Goal: Task Accomplishment & Management: Use online tool/utility

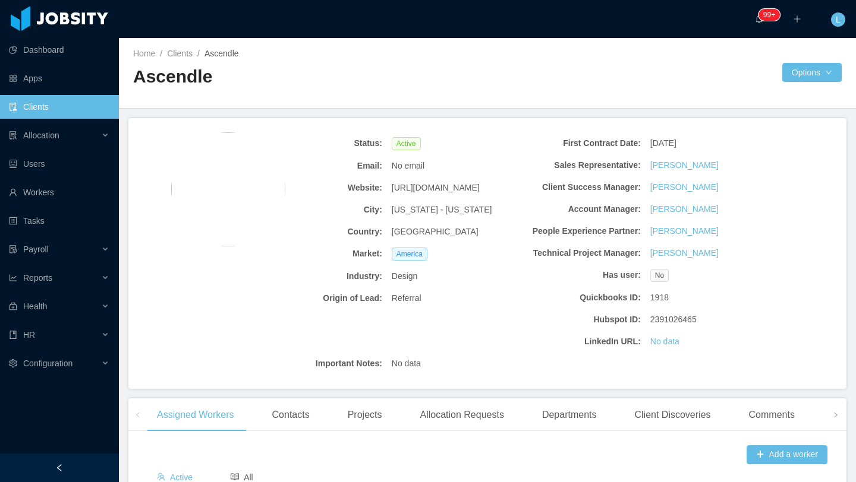
click at [74, 113] on link "Clients" at bounding box center [59, 107] width 100 height 24
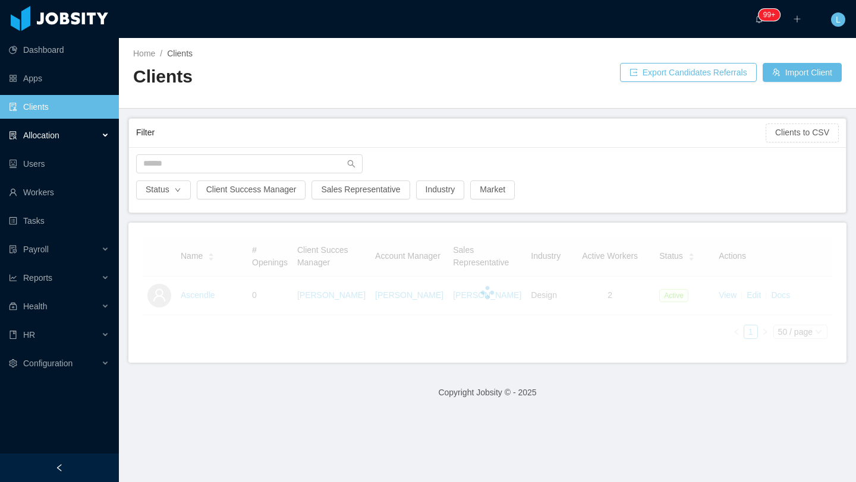
click at [72, 140] on div "Allocation" at bounding box center [59, 136] width 119 height 24
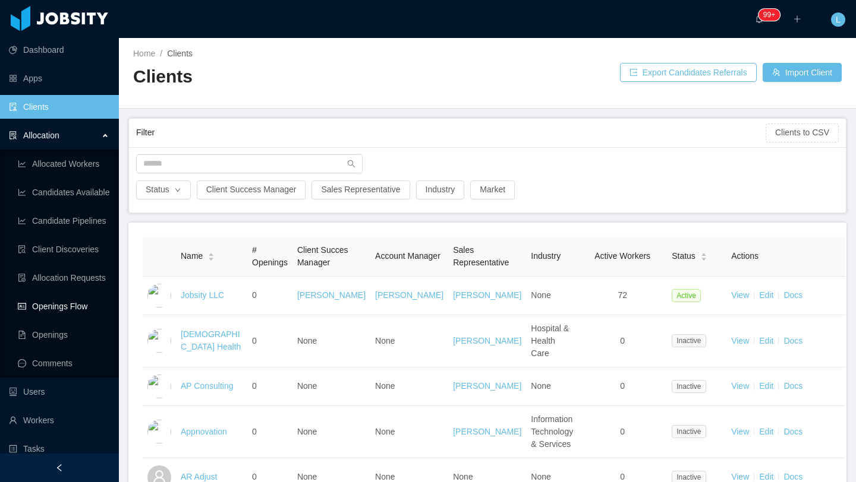
click at [65, 309] on link "Openings Flow" at bounding box center [64, 307] width 92 height 24
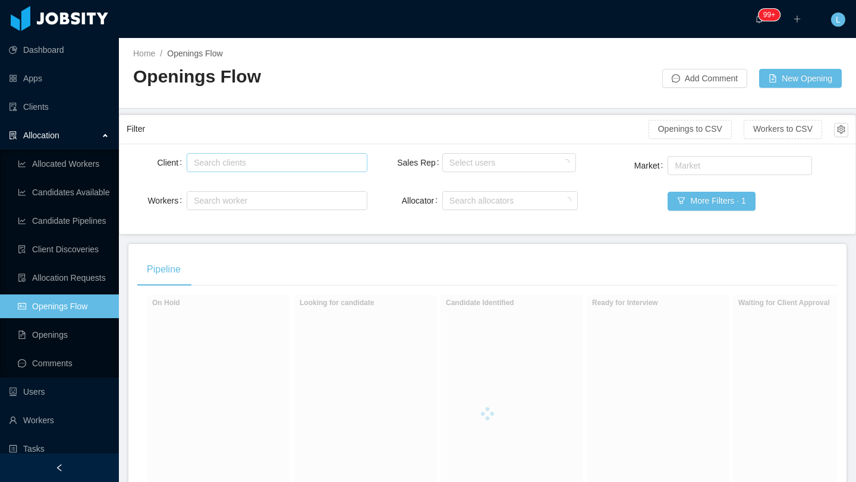
click at [247, 166] on div "Search clients" at bounding box center [274, 163] width 160 height 12
type input "******"
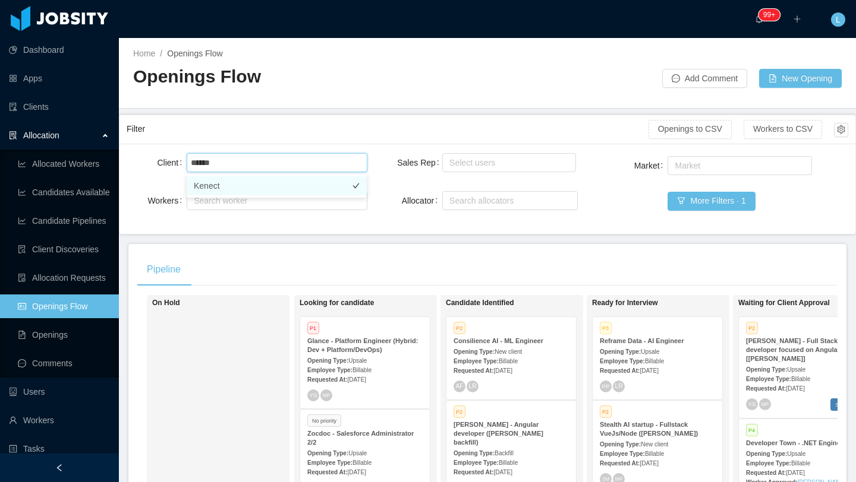
click at [289, 186] on li "Kenect" at bounding box center [277, 185] width 180 height 19
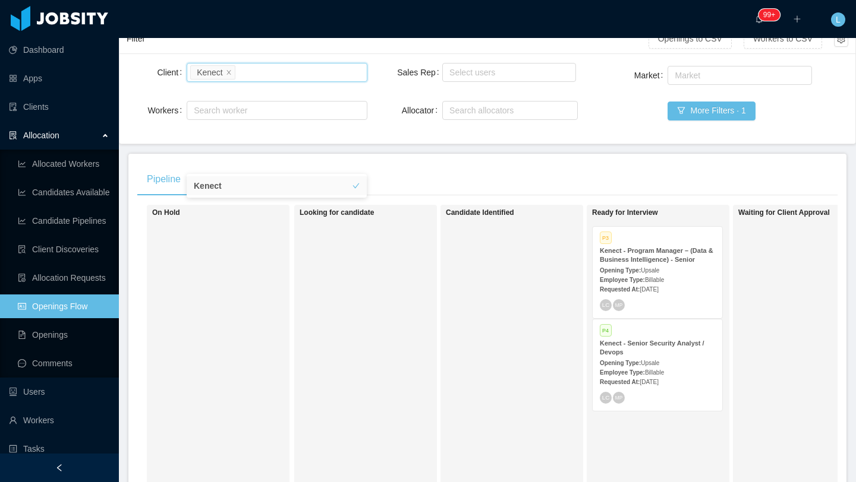
scroll to position [96, 0]
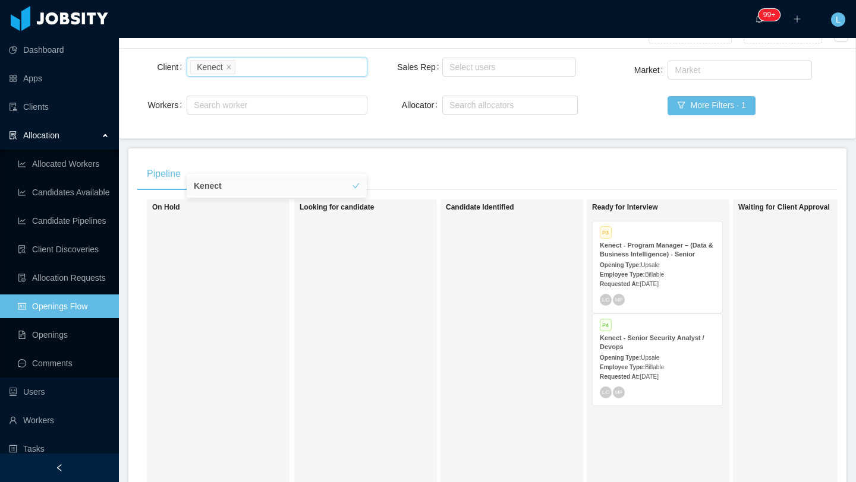
click at [673, 270] on div "Employee Type: Billable" at bounding box center [657, 274] width 115 height 12
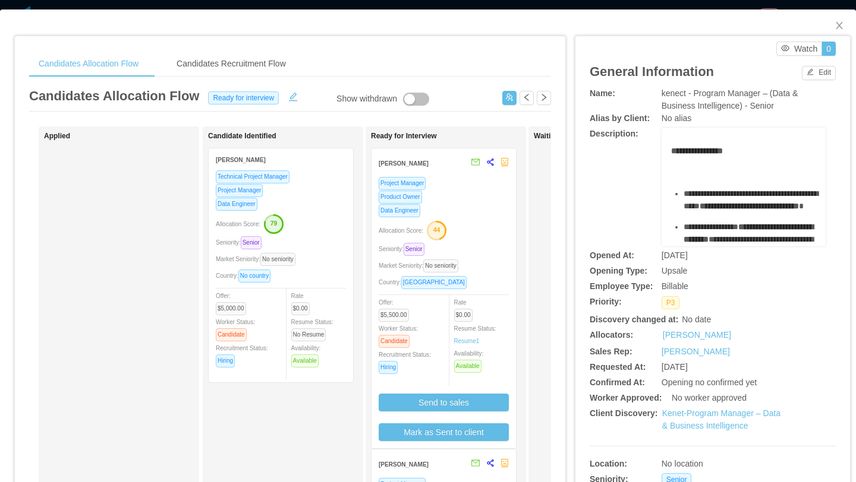
click at [480, 216] on div "Data Engineer" at bounding box center [443, 211] width 130 height 14
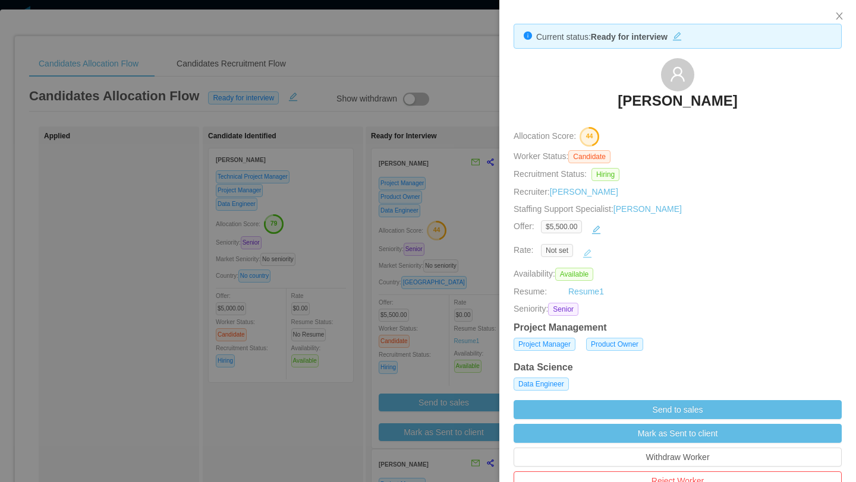
click at [586, 255] on button "button" at bounding box center [587, 253] width 19 height 19
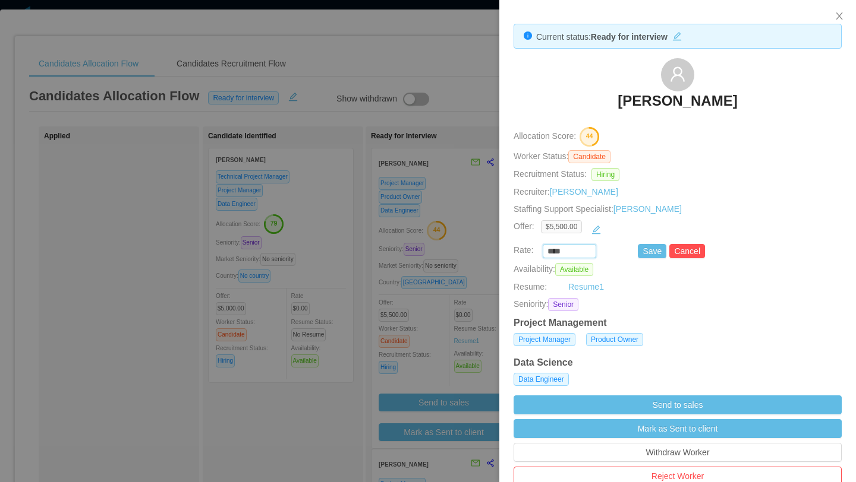
drag, startPoint x: 577, startPoint y: 254, endPoint x: 514, endPoint y: 254, distance: 63.0
click at [514, 254] on div "**** Save Cancel" at bounding box center [664, 251] width 328 height 14
type input "*******"
click at [655, 254] on button "Save" at bounding box center [652, 251] width 29 height 14
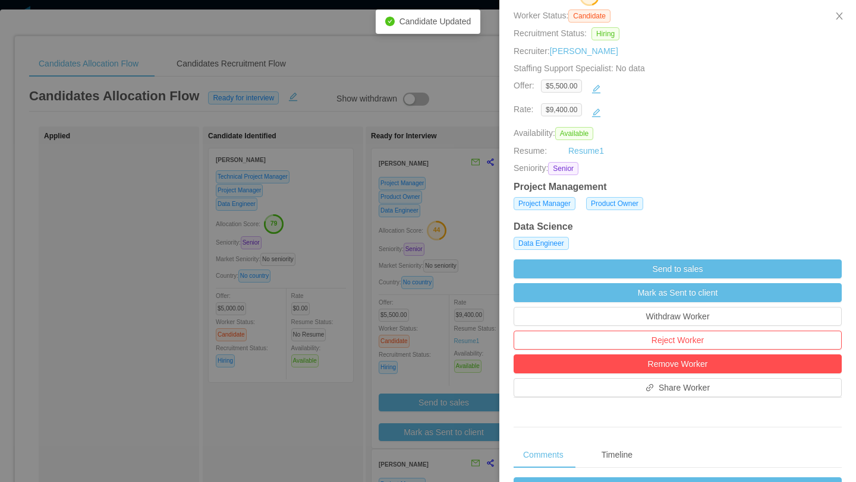
scroll to position [171, 0]
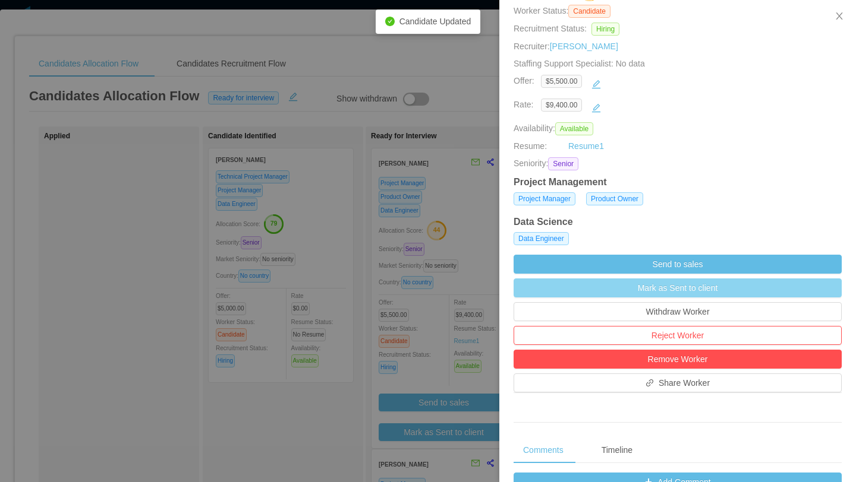
click at [688, 280] on button "Mark as Sent to client" at bounding box center [677, 288] width 328 height 19
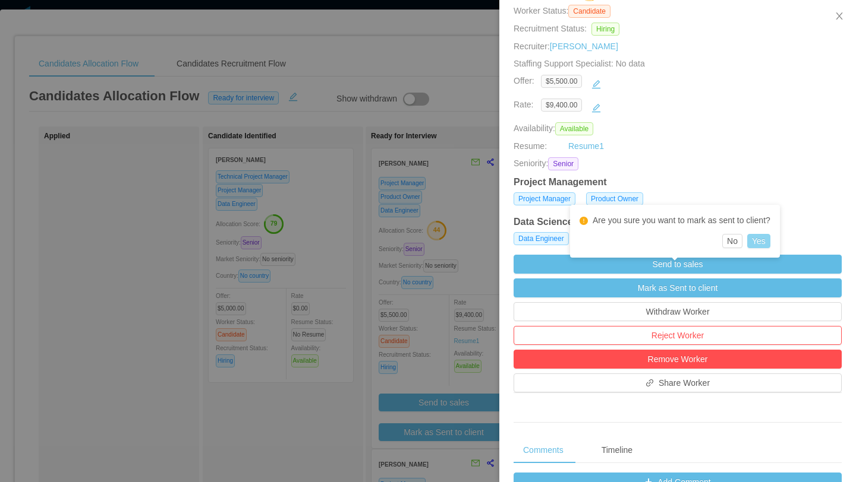
click at [770, 244] on button "Yes" at bounding box center [758, 241] width 23 height 14
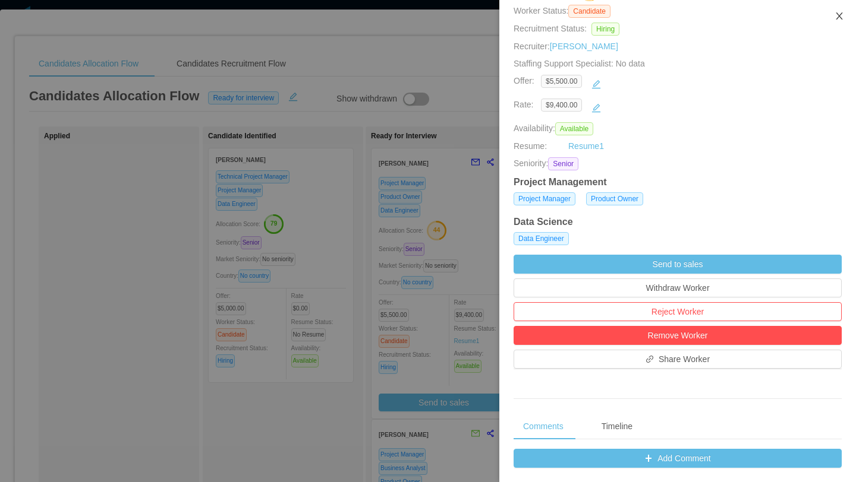
click at [840, 18] on icon "icon: close" at bounding box center [838, 15] width 7 height 7
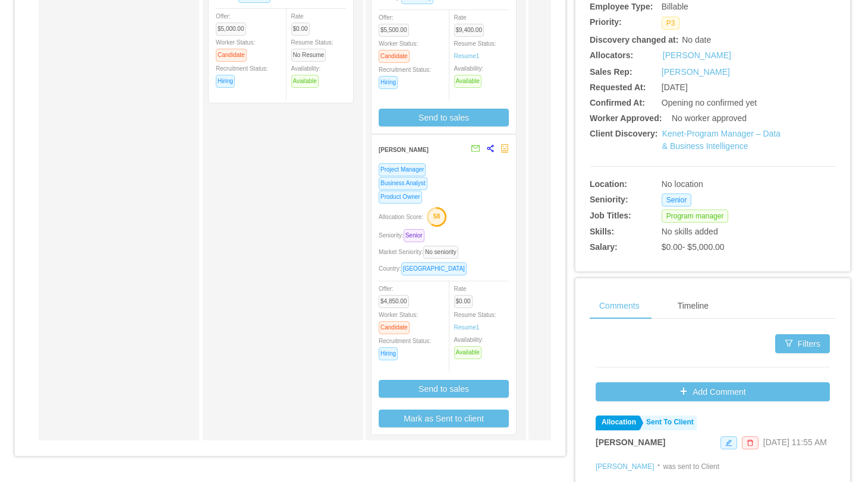
scroll to position [285, 0]
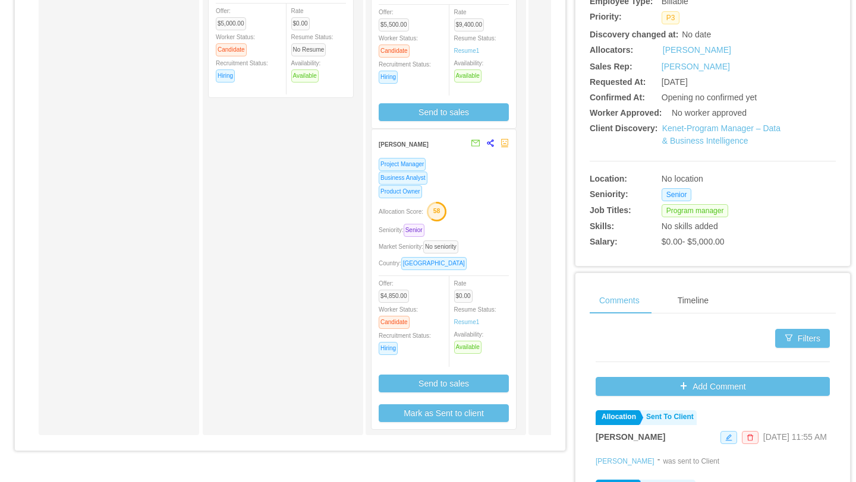
click at [492, 240] on div "Market Seniority: No seniority" at bounding box center [443, 247] width 130 height 14
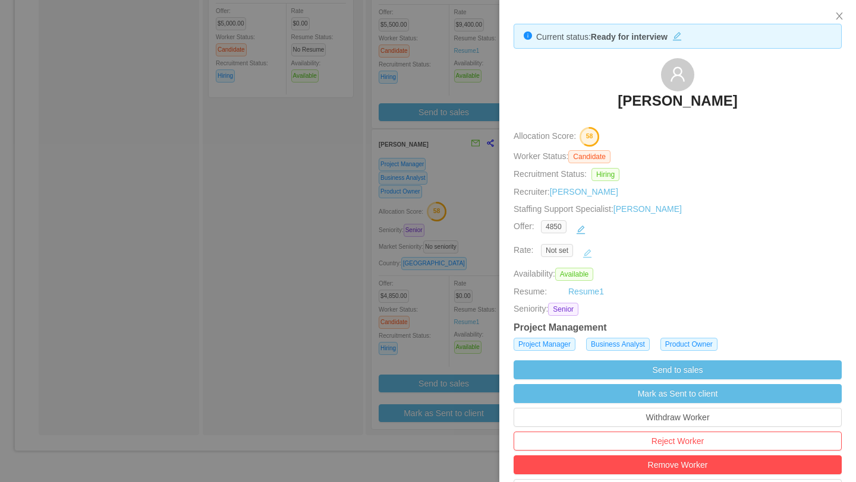
click at [586, 253] on button "button" at bounding box center [587, 253] width 19 height 19
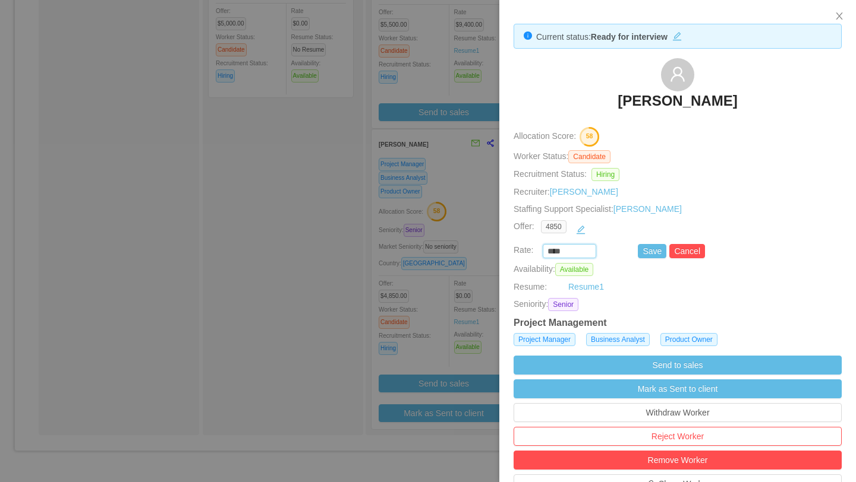
drag, startPoint x: 569, startPoint y: 253, endPoint x: 483, endPoint y: 253, distance: 85.6
click at [483, 253] on div "Current status: Ready for interview [PERSON_NAME] Allocation Score: 58 Worker S…" at bounding box center [428, 241] width 856 height 482
type input "*******"
click at [654, 249] on button "Save" at bounding box center [652, 251] width 29 height 14
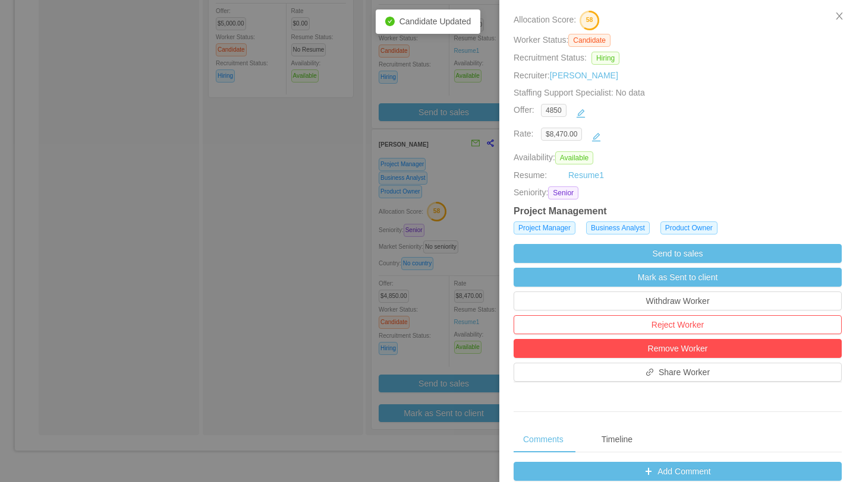
scroll to position [140, 0]
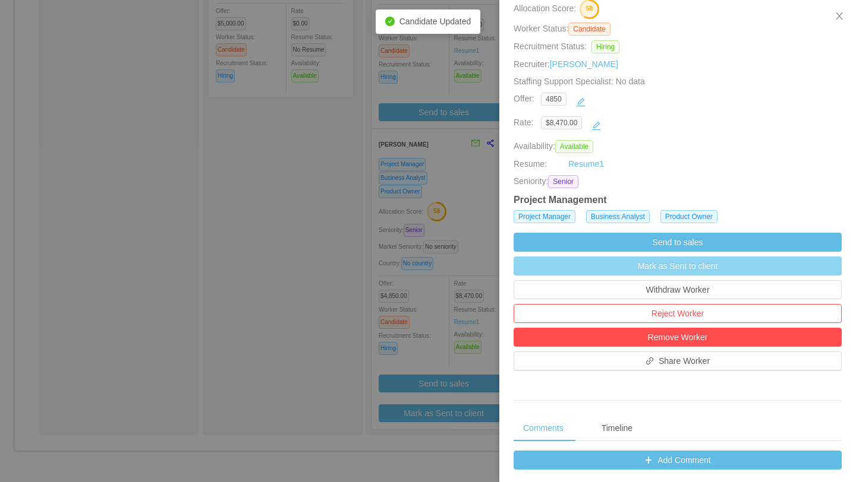
click at [700, 269] on button "Mark as Sent to client" at bounding box center [677, 266] width 328 height 19
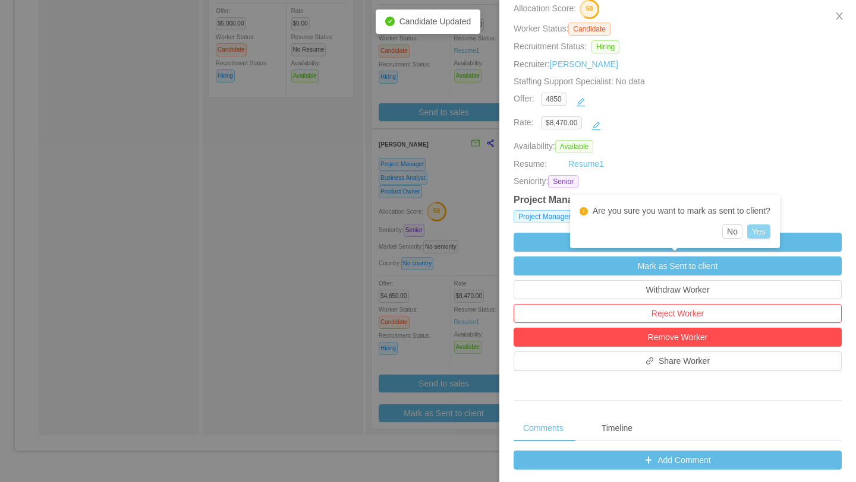
click at [763, 232] on button "Yes" at bounding box center [758, 232] width 23 height 14
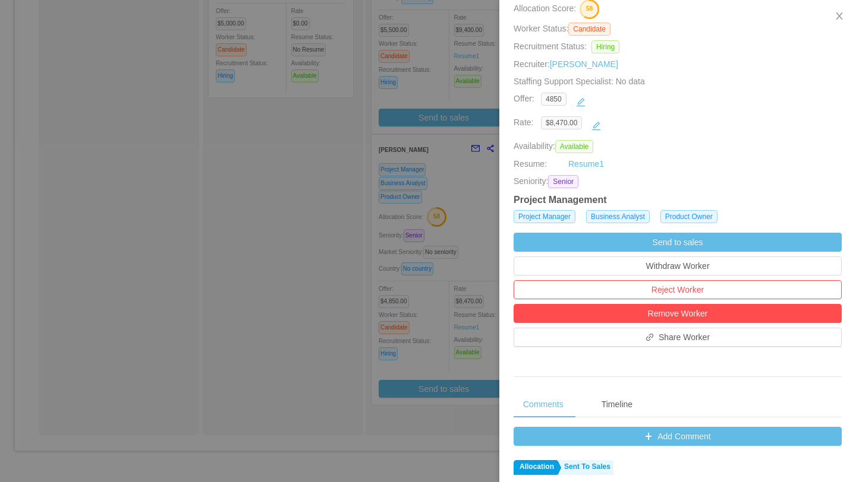
scroll to position [0, 0]
